Goal: Find specific page/section: Find specific page/section

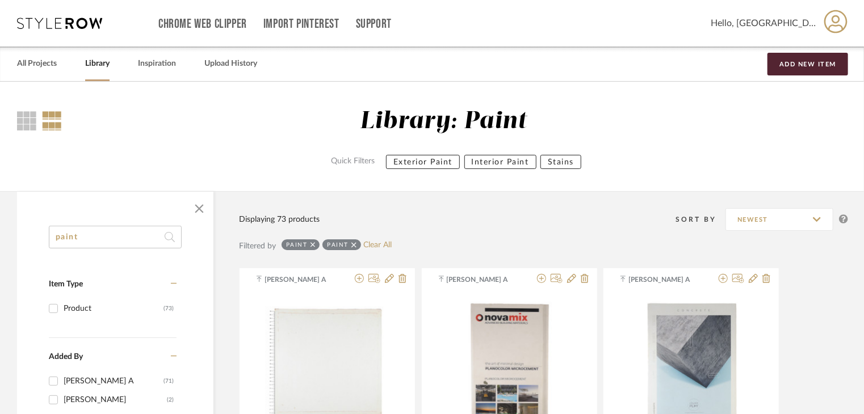
click at [172, 241] on icon at bounding box center [170, 237] width 10 height 23
drag, startPoint x: 96, startPoint y: 234, endPoint x: 16, endPoint y: 246, distance: 80.8
paste input
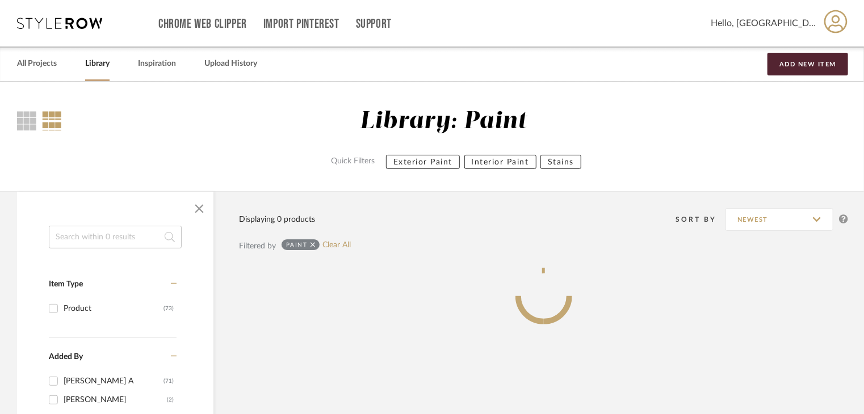
click at [114, 236] on input at bounding box center [115, 237] width 133 height 23
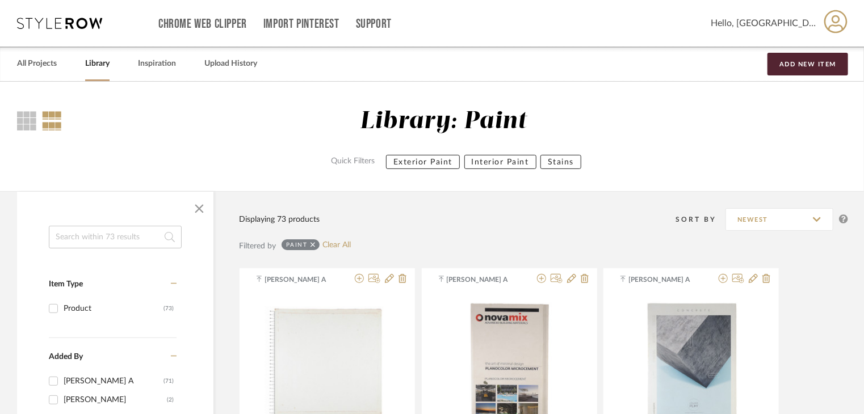
paste input "TS-MS-001"
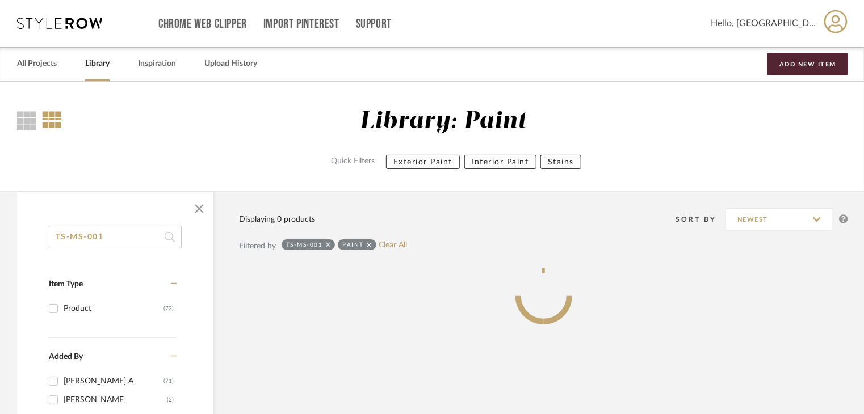
click at [170, 235] on icon at bounding box center [170, 237] width 10 height 23
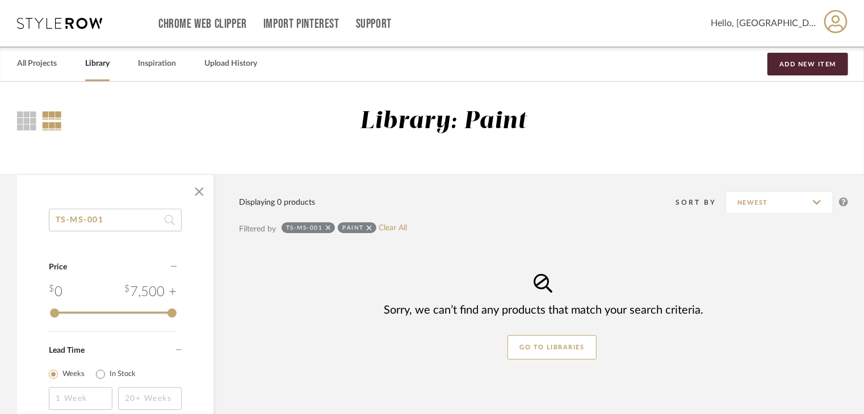
click at [169, 220] on icon at bounding box center [170, 220] width 10 height 23
drag, startPoint x: 125, startPoint y: 215, endPoint x: 28, endPoint y: 223, distance: 97.4
click at [29, 223] on div "TS-MS-001 Category Price 0 7,500 + 0 7500 Lead Time Weeks In Stock" at bounding box center [115, 324] width 196 height 231
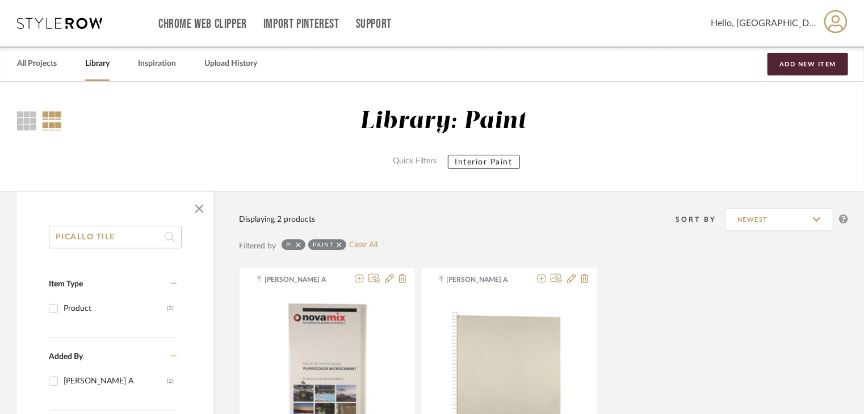
type input "PICALLO TILE"
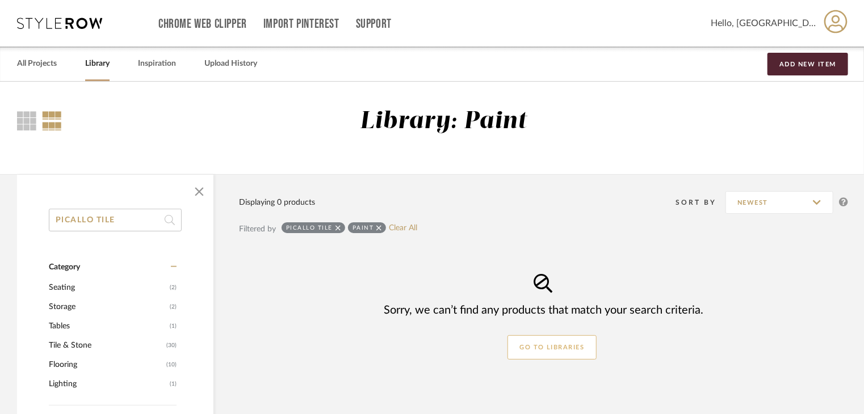
click at [528, 346] on button "GO TO LIBRARIES" at bounding box center [551, 347] width 89 height 24
click at [233, 64] on link "Upload History" at bounding box center [230, 63] width 53 height 15
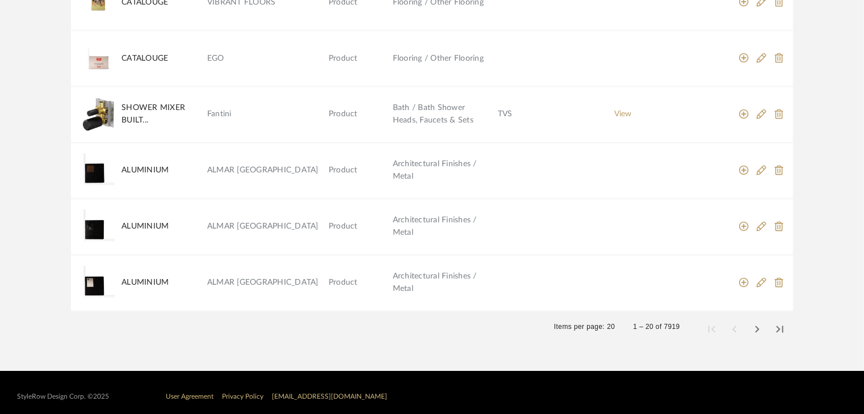
scroll to position [1006, 0]
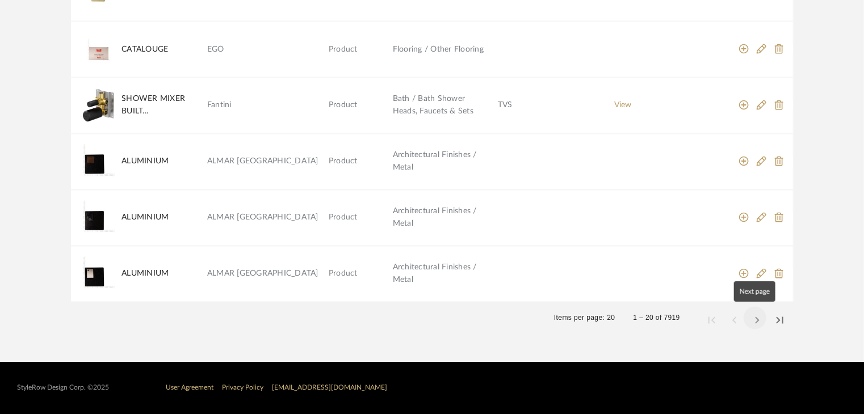
click at [756, 321] on span "Next page" at bounding box center [754, 318] width 27 height 27
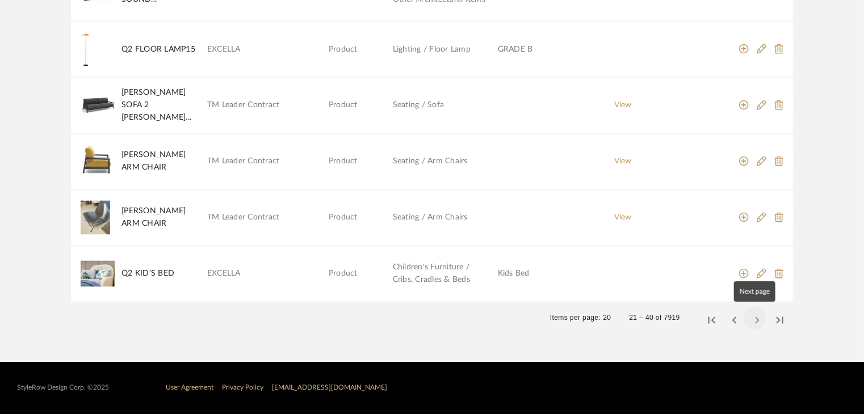
click at [758, 320] on span "Next page" at bounding box center [754, 318] width 27 height 27
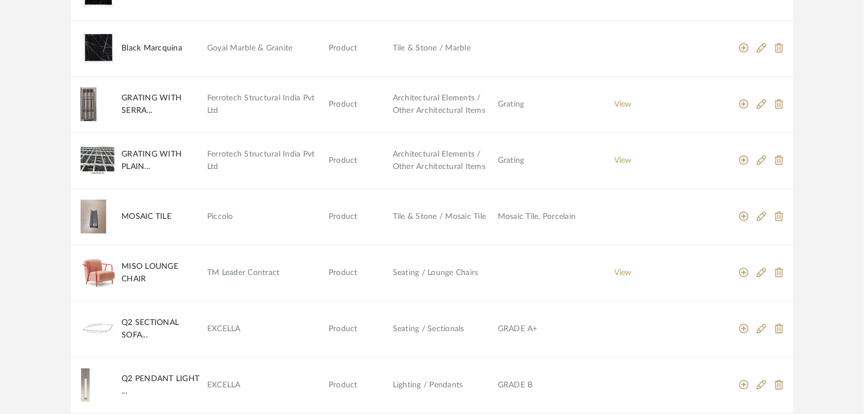
scroll to position [268, 0]
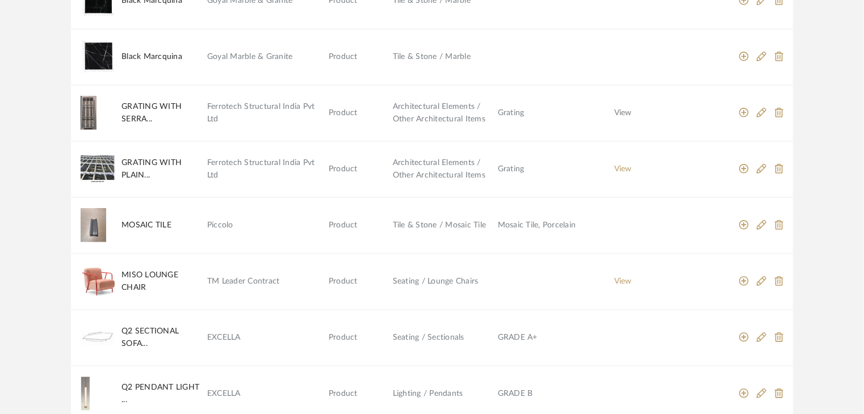
click at [620, 112] on link "View" at bounding box center [623, 113] width 18 height 8
drag, startPoint x: 208, startPoint y: 164, endPoint x: 224, endPoint y: 171, distance: 17.8
click at [224, 171] on mat-row "GRATING WITH PLAIN... Ferrotech Structural India Pvt Ltd Product Architectural …" at bounding box center [431, 169] width 723 height 56
copy mat-row "PLAIN... Ferrotech Structural India Pvt Ltd"
click at [98, 168] on img at bounding box center [98, 170] width 34 height 28
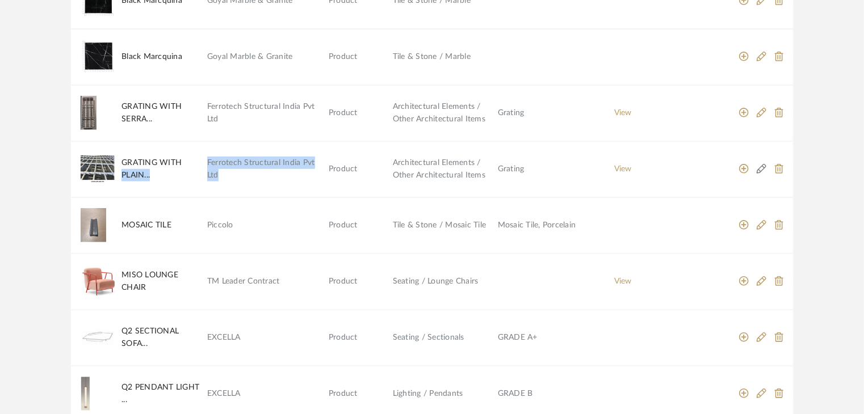
click at [761, 164] on icon at bounding box center [762, 169] width 10 height 10
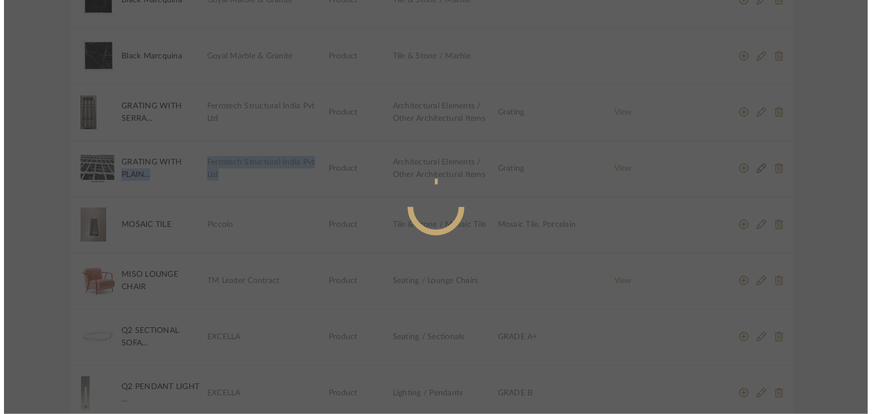
scroll to position [0, 0]
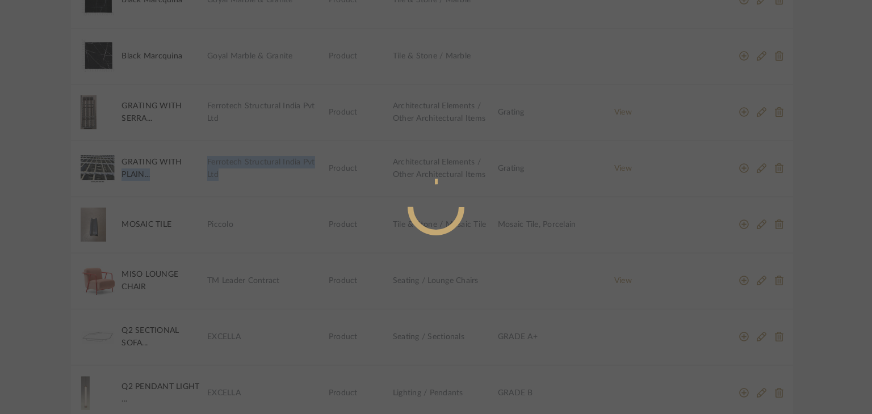
radio input "true"
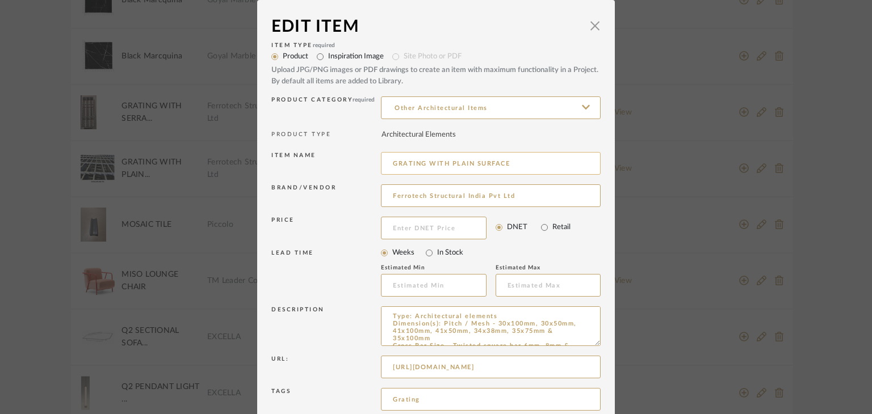
click at [514, 163] on input "GRATING WITH PLAIN SURFACE" at bounding box center [491, 163] width 220 height 23
click at [586, 23] on span "button" at bounding box center [594, 25] width 23 height 23
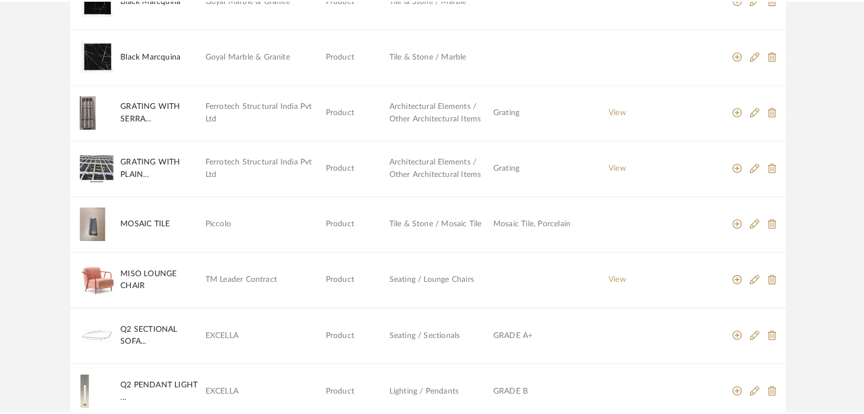
scroll to position [268, 0]
